Goal: Task Accomplishment & Management: Use online tool/utility

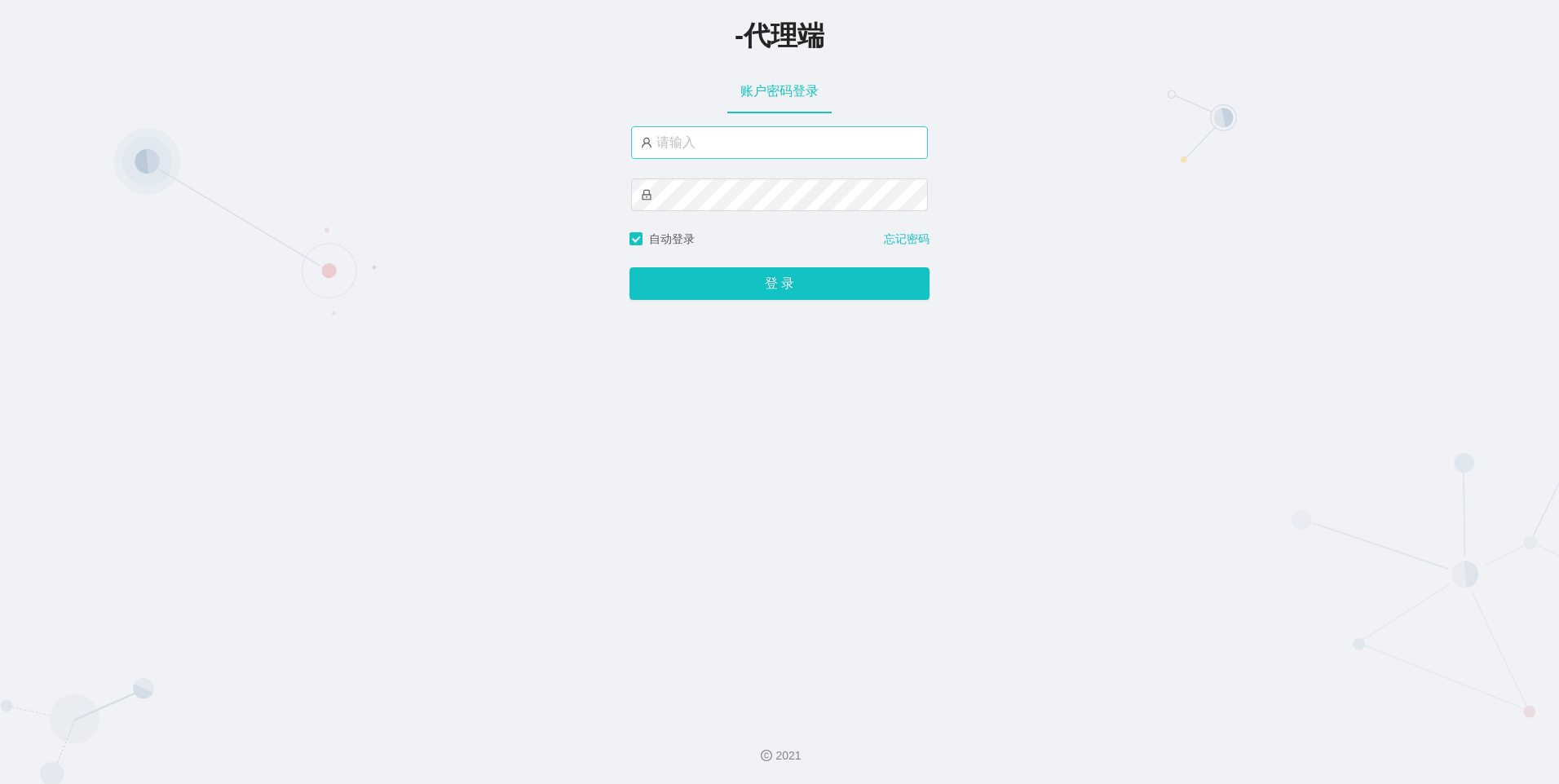
type input "feiyu666"
click at [777, 281] on button "登 录" at bounding box center [780, 283] width 300 height 33
click at [583, 207] on div "-代理端 账户密码登录 feiyu666 自动登录 忘记密码 登 录" at bounding box center [779, 354] width 1559 height 708
click at [630, 268] on button "登 录" at bounding box center [780, 283] width 300 height 33
click at [553, 203] on div "-代理端 账户密码登录 feiyu666 自动登录 忘记密码 登 录" at bounding box center [779, 354] width 1559 height 708
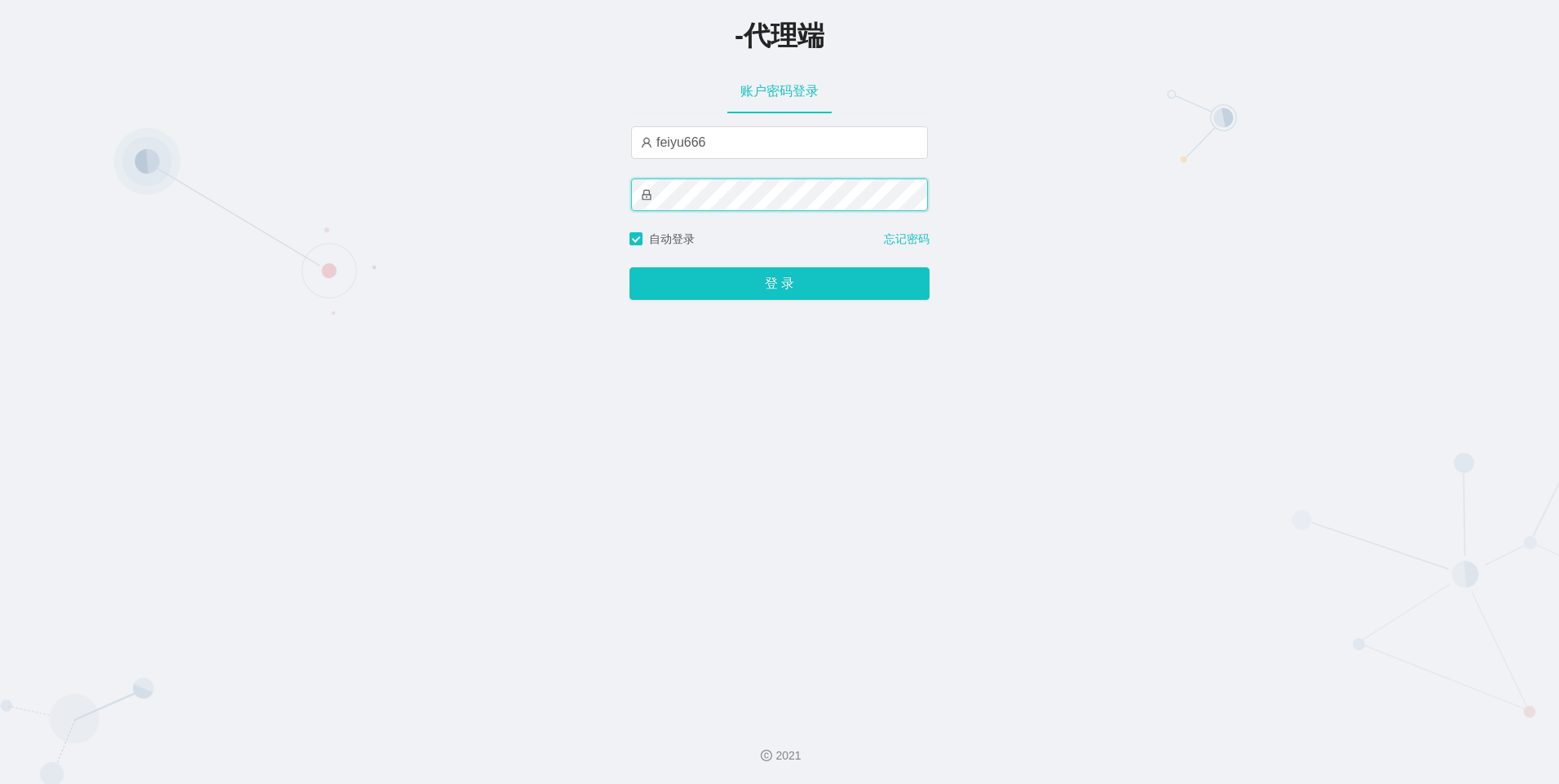
click at [630, 268] on button "登 录" at bounding box center [780, 283] width 300 height 33
click at [619, 197] on div "-代理端 账户密码登录 feiyu666 自动登录 忘记密码 登 录" at bounding box center [779, 354] width 1559 height 708
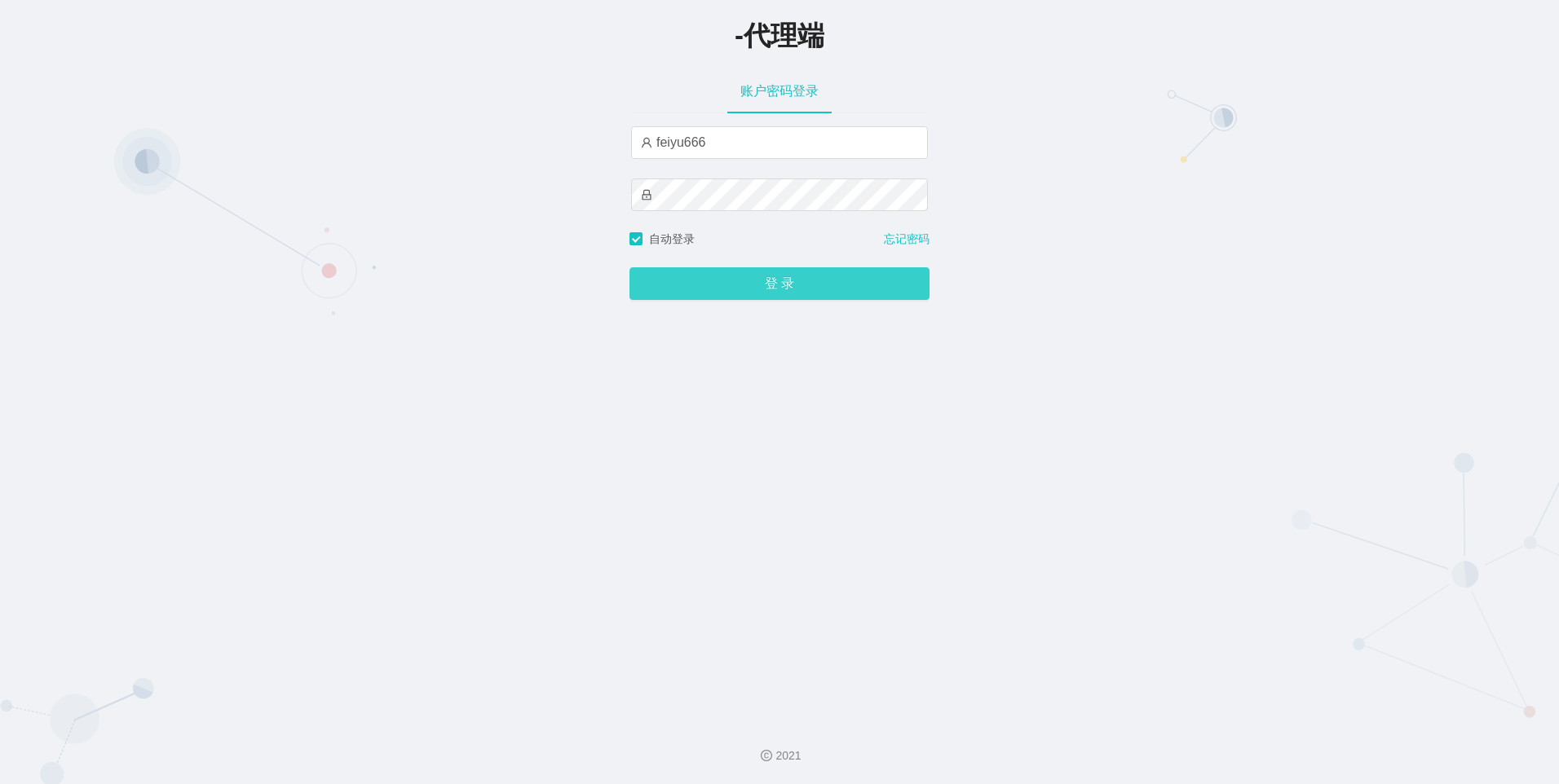
click at [766, 288] on button "登 录" at bounding box center [780, 283] width 300 height 33
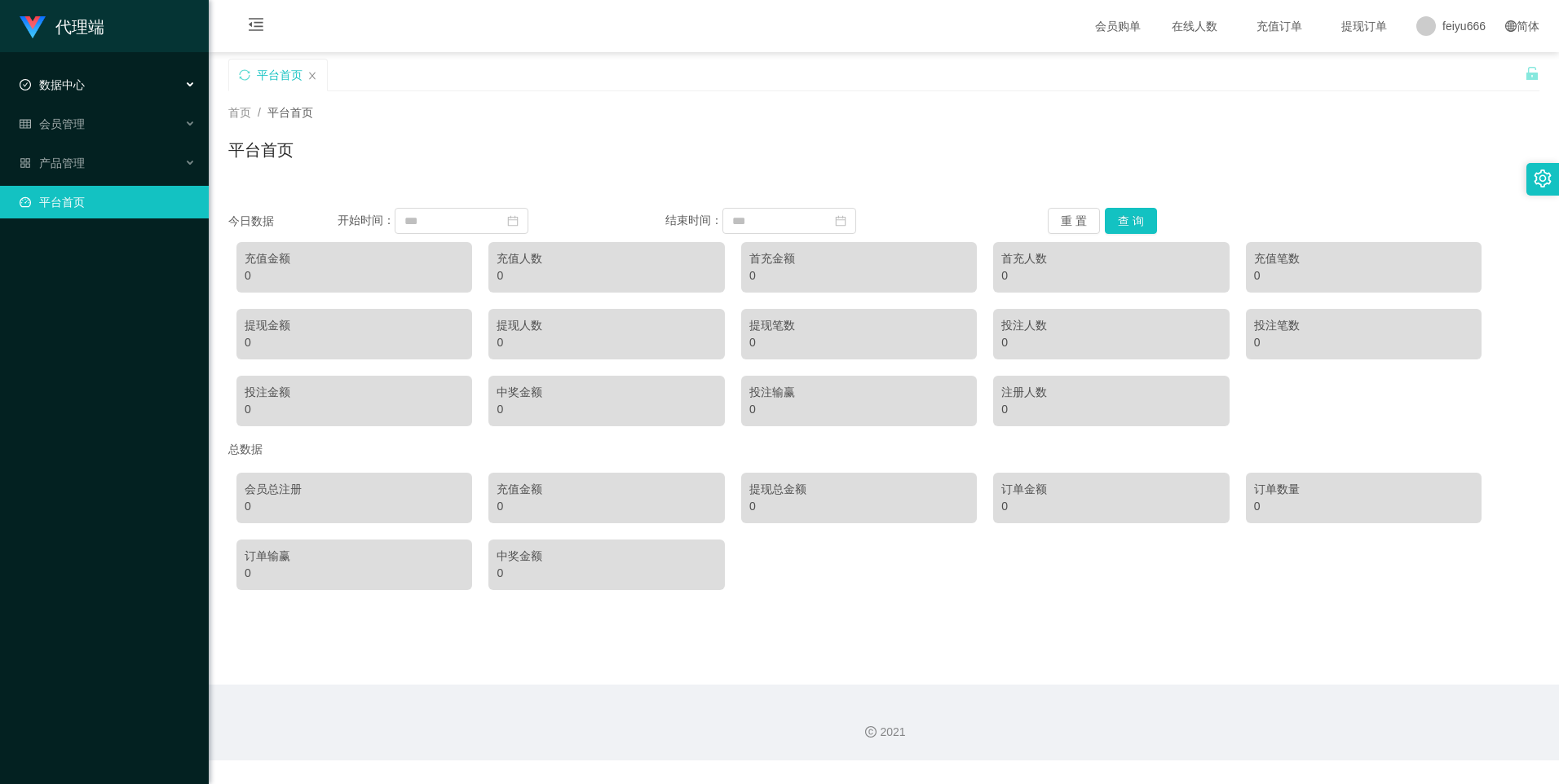
click at [181, 82] on div "数据中心" at bounding box center [104, 85] width 208 height 33
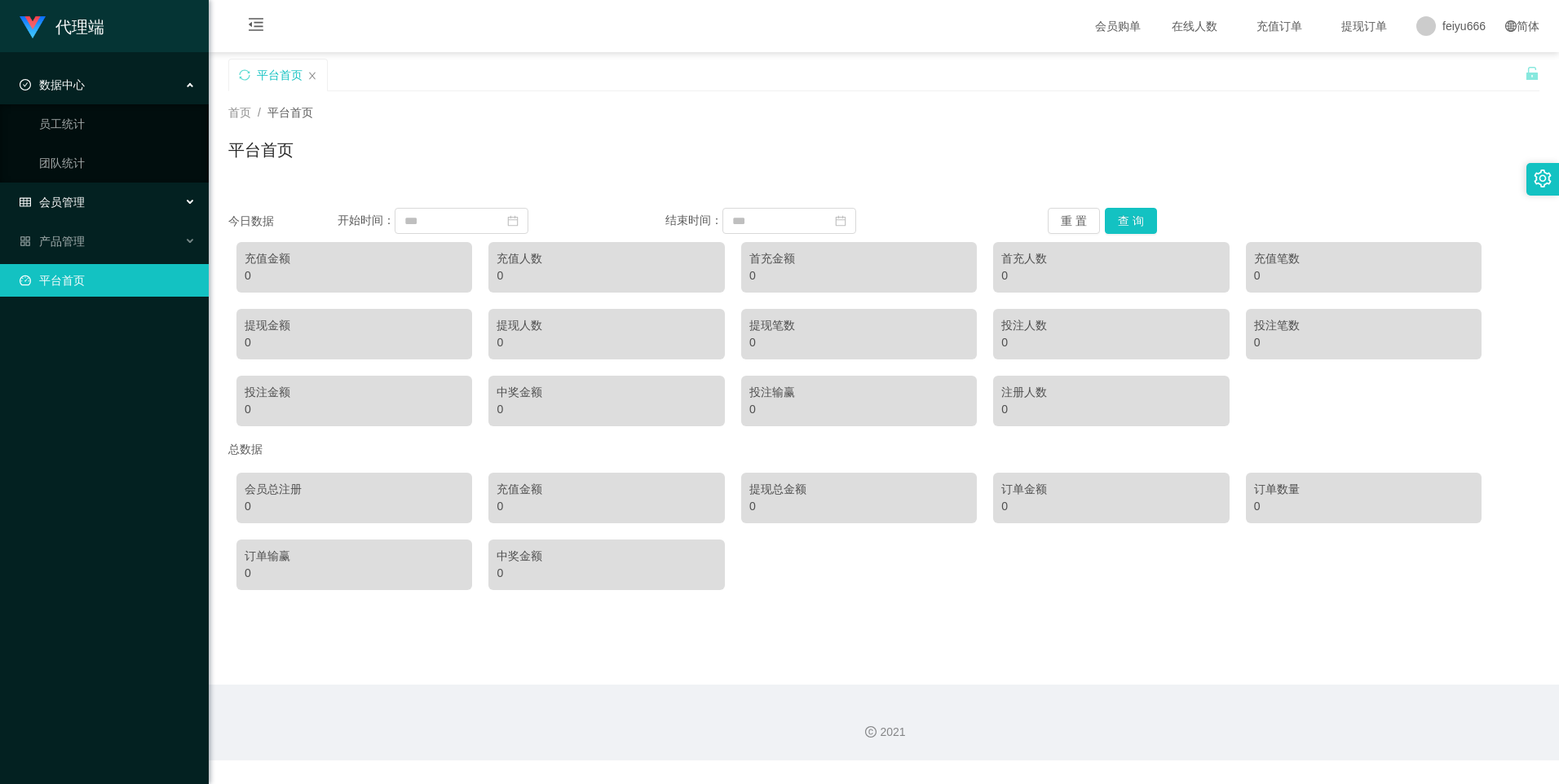
click at [161, 197] on div "会员管理" at bounding box center [104, 201] width 208 height 33
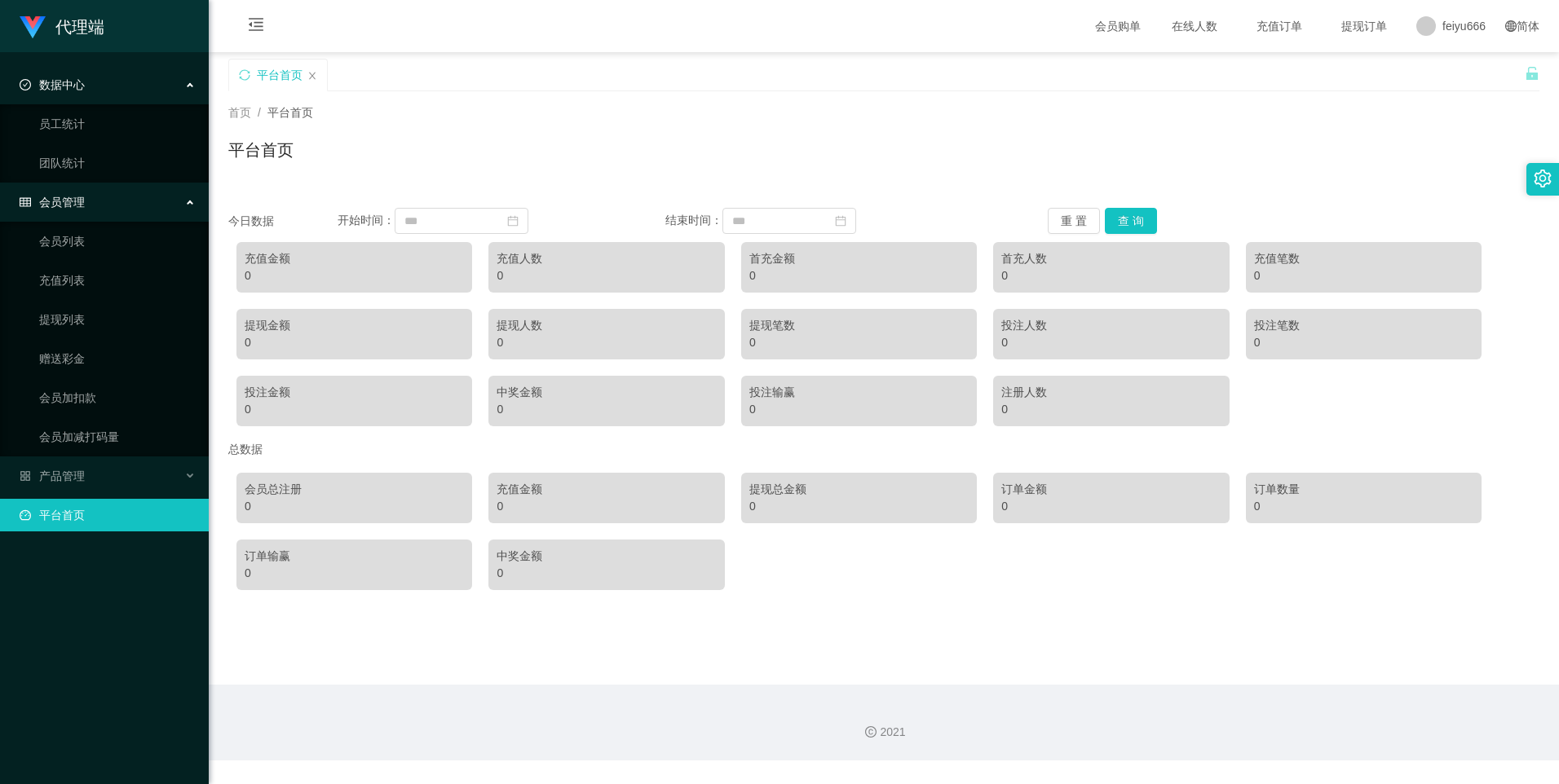
click at [101, 523] on link "平台首页" at bounding box center [107, 515] width 176 height 33
click at [105, 35] on div "代理端" at bounding box center [104, 26] width 208 height 52
click at [178, 126] on link "员工统计" at bounding box center [117, 124] width 156 height 33
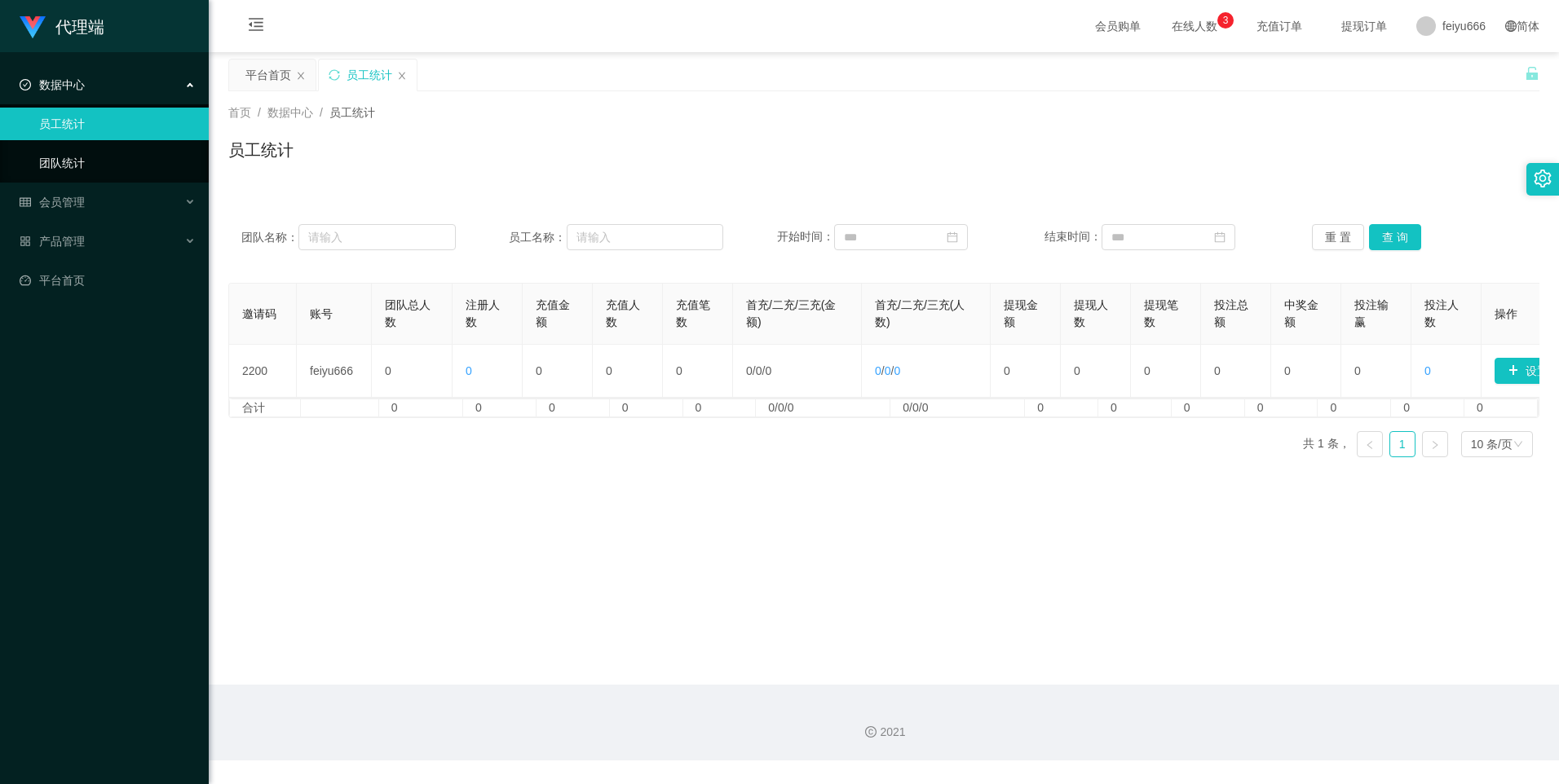
click at [143, 162] on link "团队统计" at bounding box center [117, 162] width 156 height 33
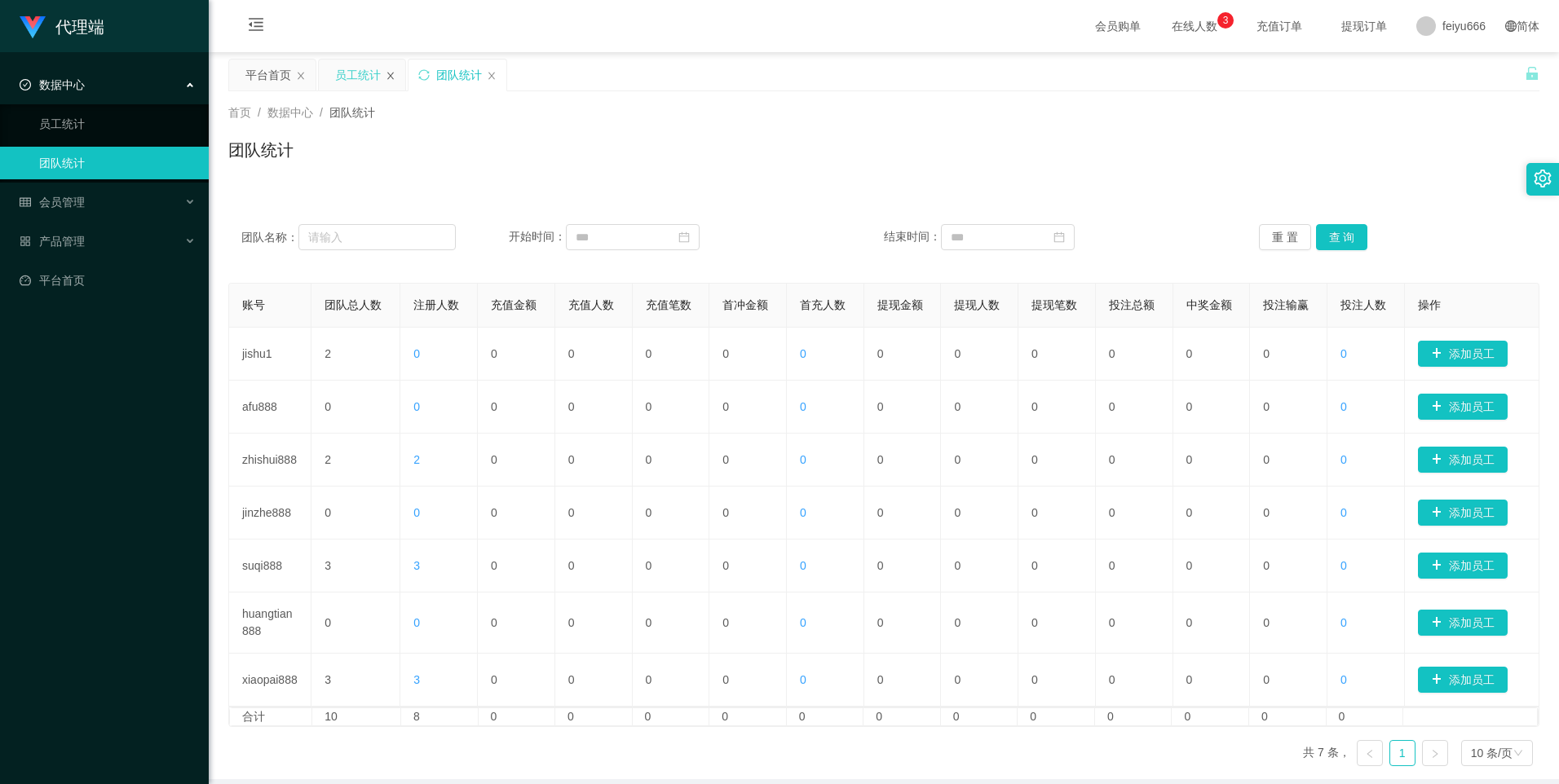
click at [388, 77] on icon "图标: close" at bounding box center [390, 75] width 10 height 10
click at [397, 74] on icon "图标: close" at bounding box center [401, 75] width 10 height 10
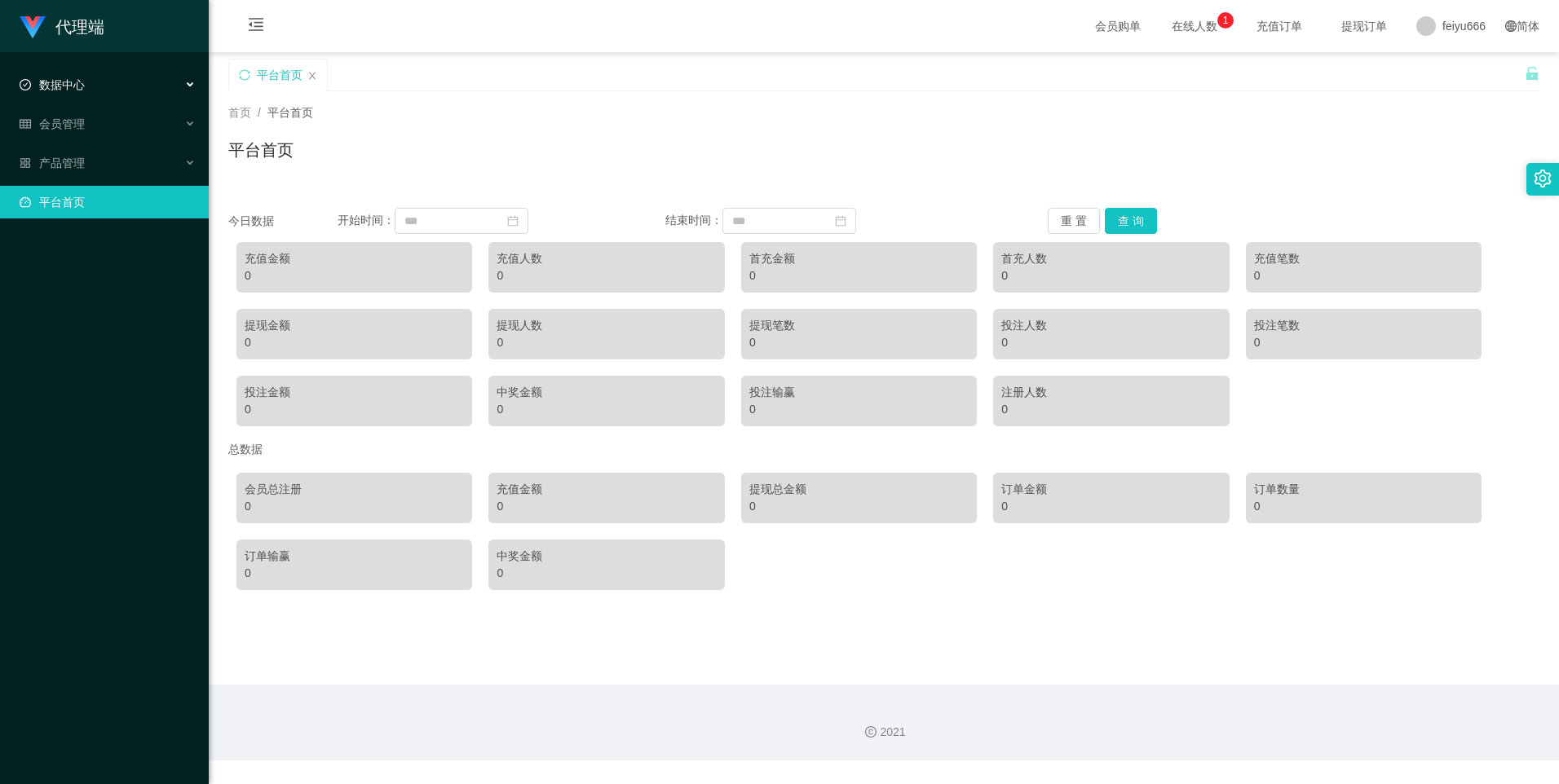
click at [189, 85] on icon at bounding box center [191, 85] width 8 height 0
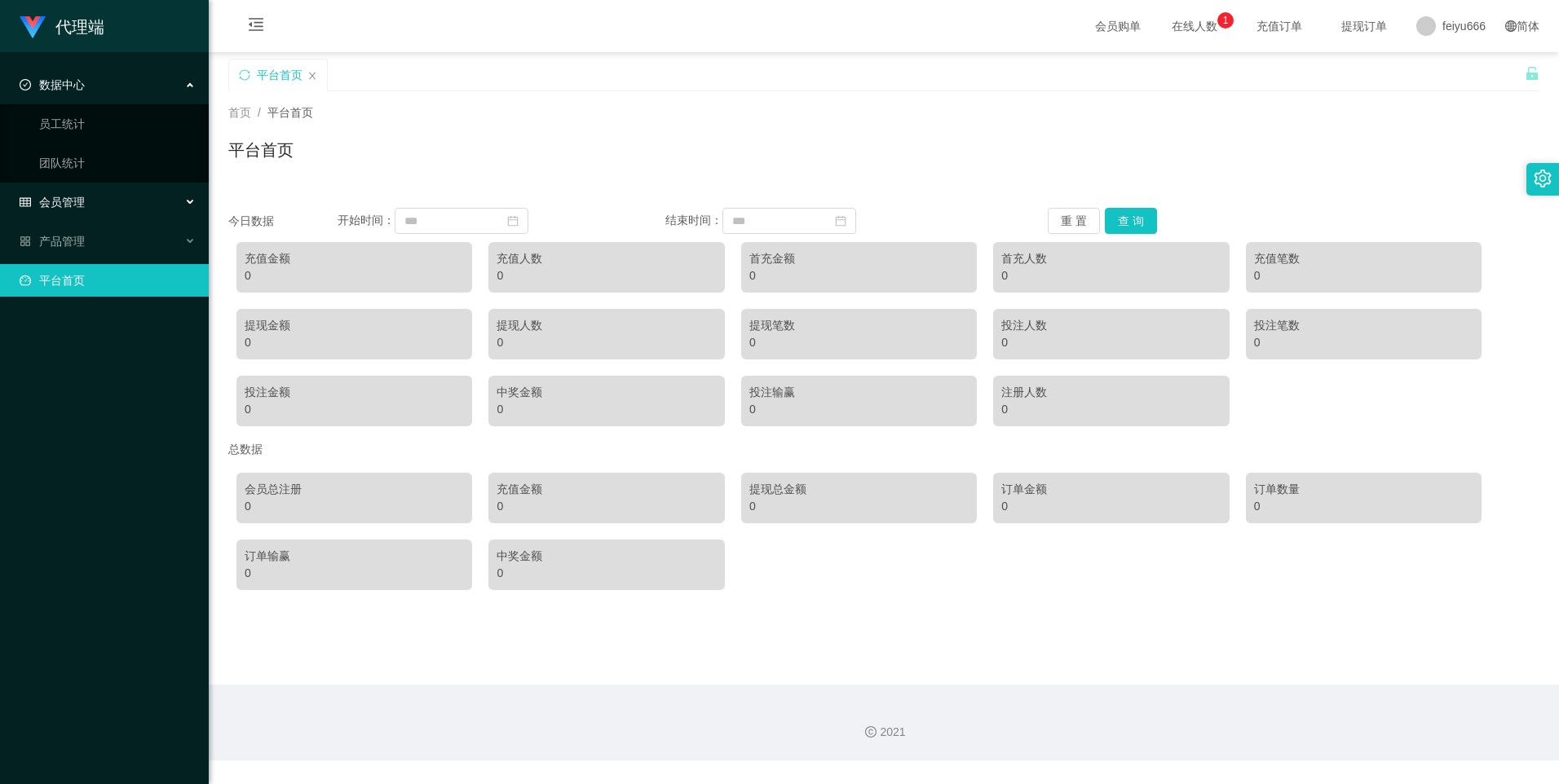
click at [189, 196] on div "会员管理" at bounding box center [104, 201] width 208 height 33
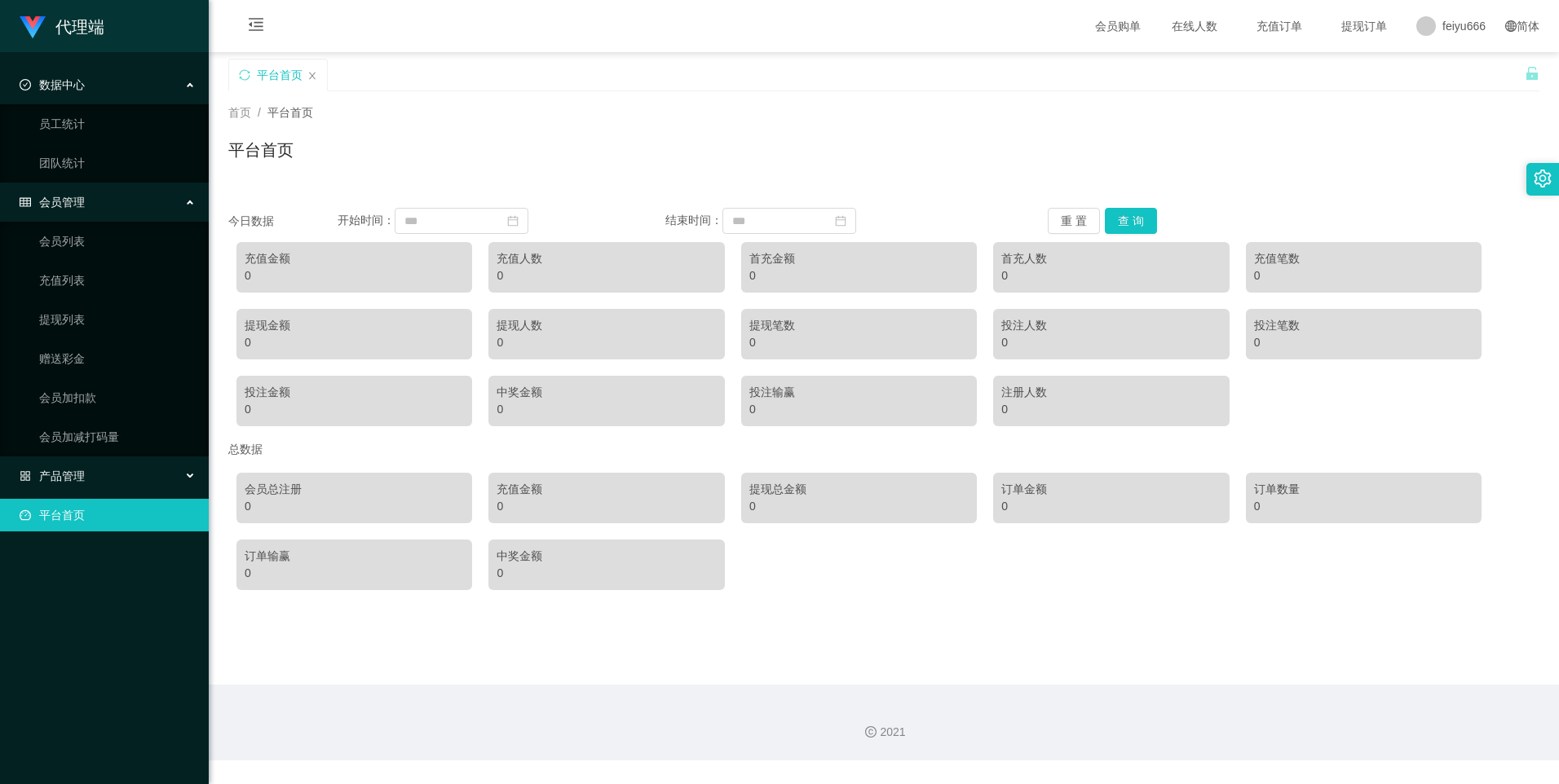
click at [194, 474] on div "产品管理" at bounding box center [104, 476] width 208 height 33
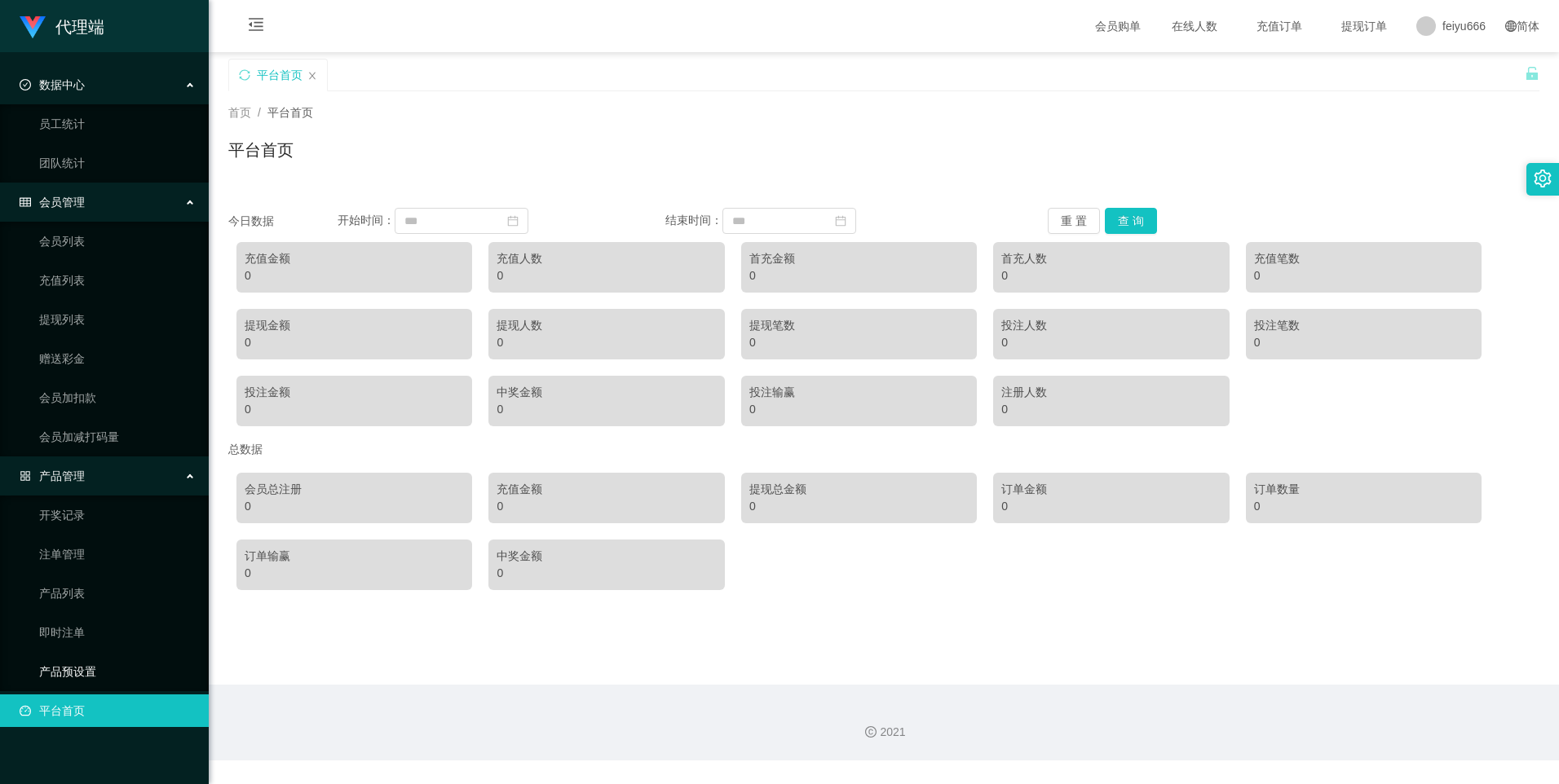
click at [113, 670] on link "产品预设置" at bounding box center [117, 671] width 156 height 33
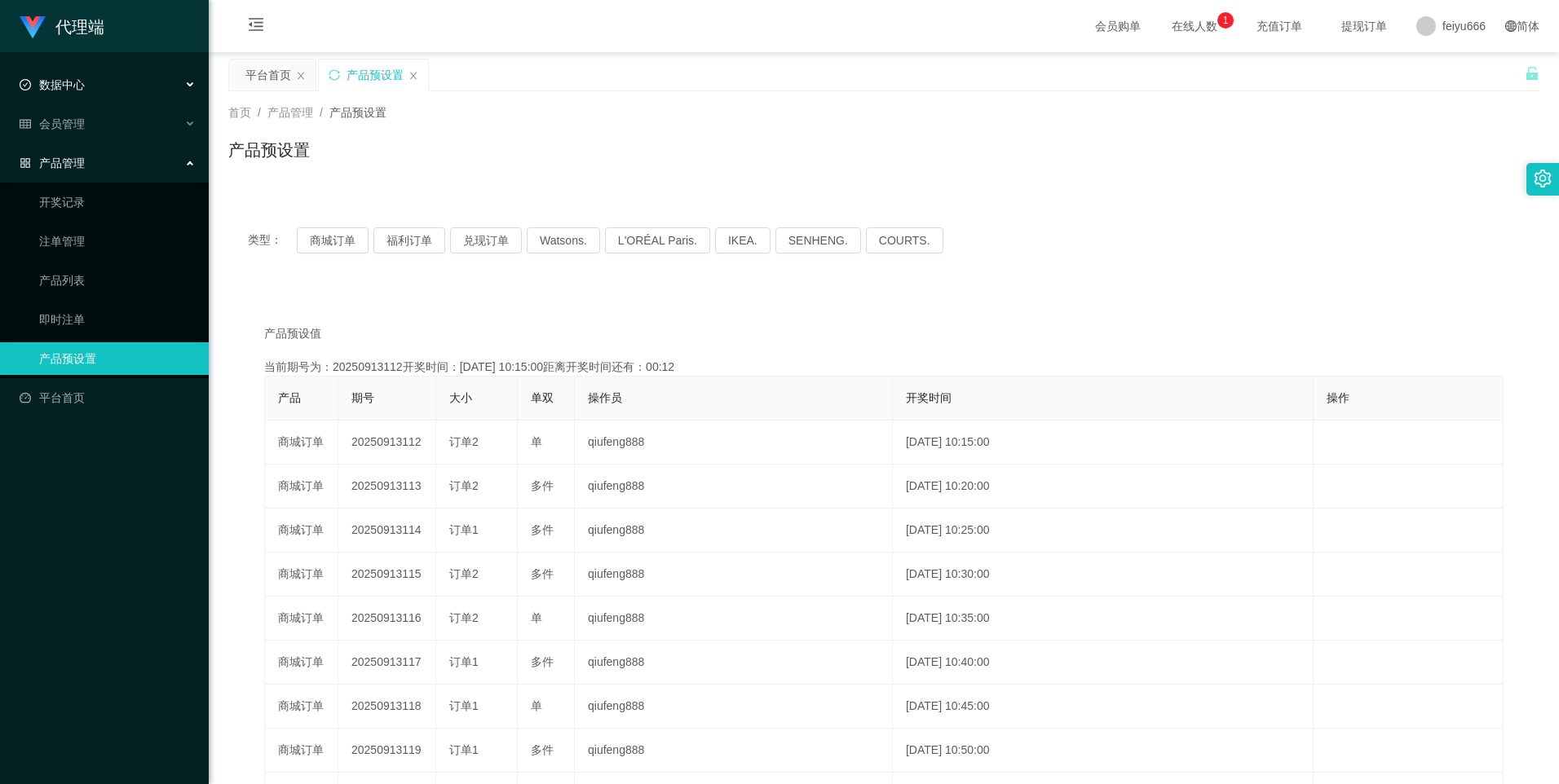
click at [191, 90] on div "数据中心" at bounding box center [104, 85] width 208 height 33
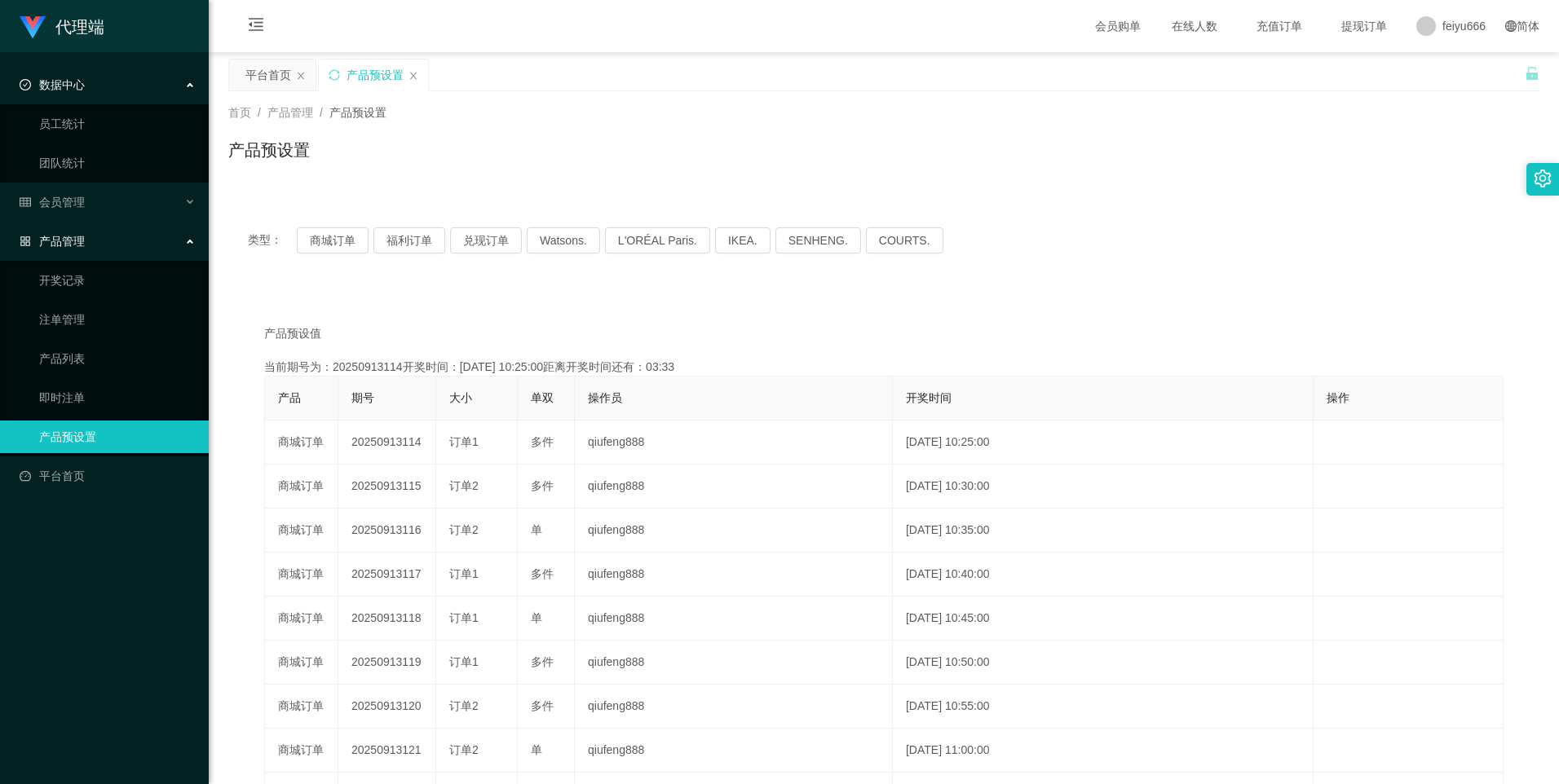
click at [1307, 157] on div "产品预设置" at bounding box center [883, 156] width 1311 height 37
click at [1286, 221] on div "类型： 商城订单 福利订单 兑现订单 Watsons. L'ORÉAL Paris. IKEA. [GEOGRAPHIC_DATA]. COURTS." at bounding box center [883, 240] width 1311 height 65
